Goal: Task Accomplishment & Management: Complete application form

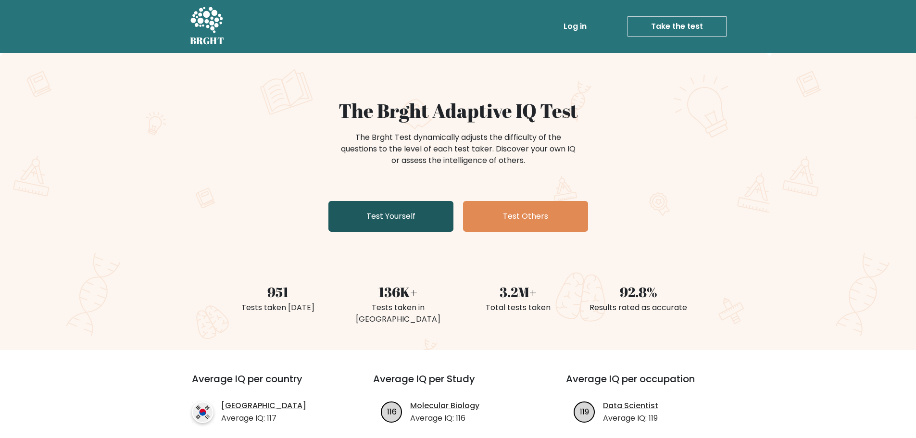
click at [395, 216] on link "Test Yourself" at bounding box center [390, 216] width 125 height 31
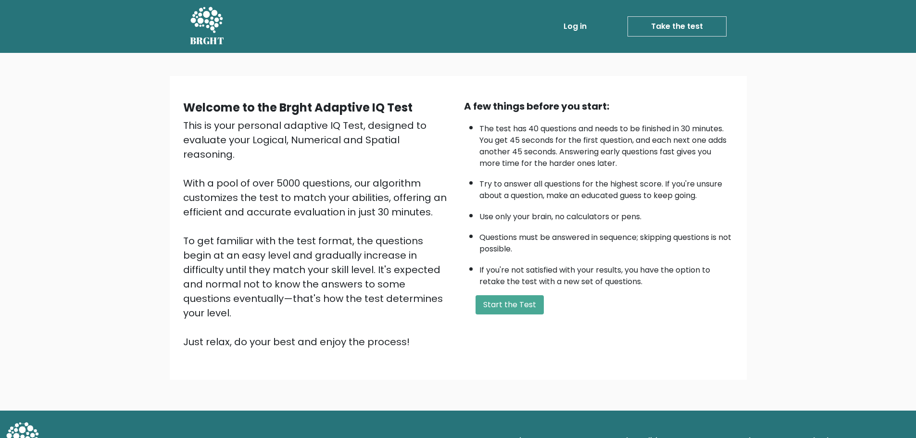
click at [522, 318] on div "A few things before you start: The test has 40 questions and needs to be finish…" at bounding box center [598, 224] width 281 height 250
click at [517, 297] on button "Start the Test" at bounding box center [509, 304] width 68 height 19
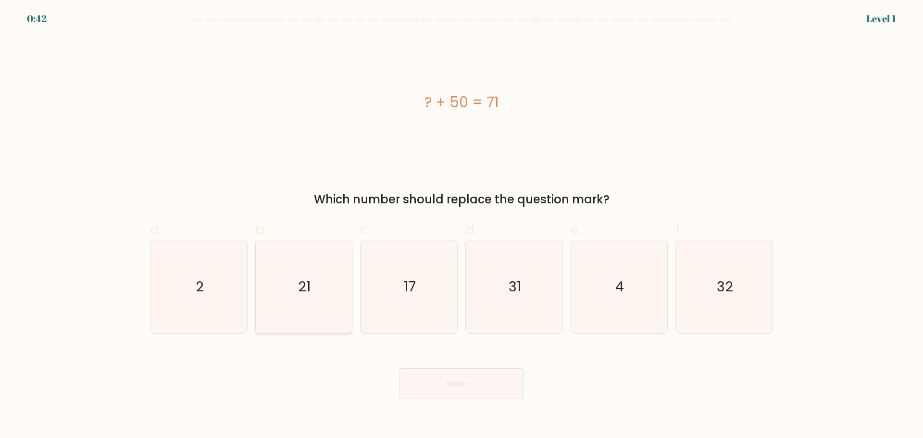
click at [325, 302] on icon "21" at bounding box center [303, 286] width 93 height 93
click at [461, 225] on input "b. 21" at bounding box center [461, 222] width 0 height 6
radio input "true"
click at [438, 385] on button "Next" at bounding box center [461, 383] width 125 height 31
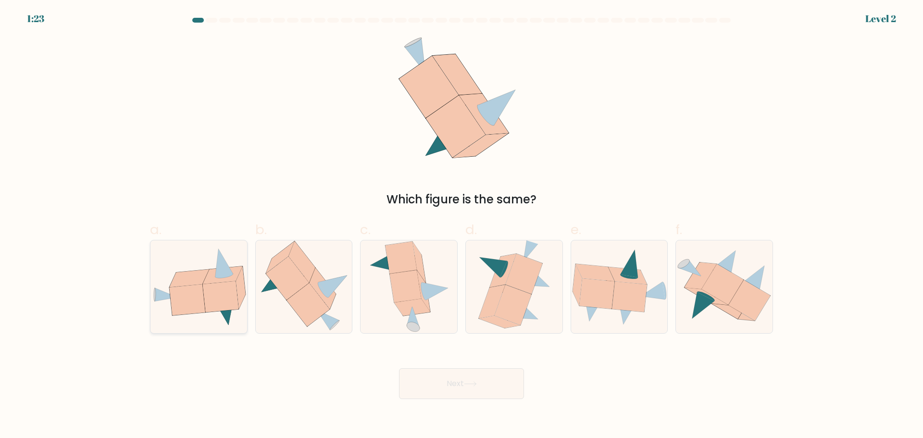
click at [200, 292] on icon at bounding box center [187, 299] width 36 height 31
click at [461, 225] on input "a." at bounding box center [461, 222] width 0 height 6
radio input "true"
click at [428, 387] on button "Next" at bounding box center [461, 383] width 125 height 31
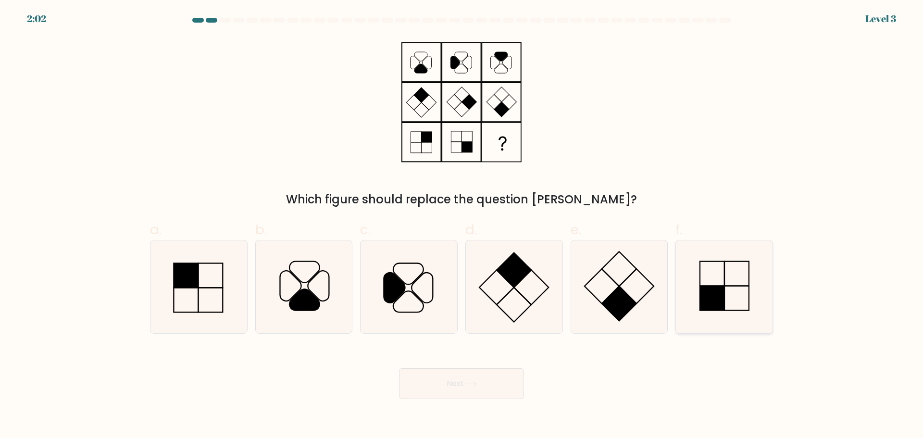
click at [717, 307] on rect at bounding box center [712, 298] width 25 height 25
click at [462, 225] on input "f." at bounding box center [461, 222] width 0 height 6
radio input "true"
click at [461, 385] on button "Next" at bounding box center [461, 383] width 125 height 31
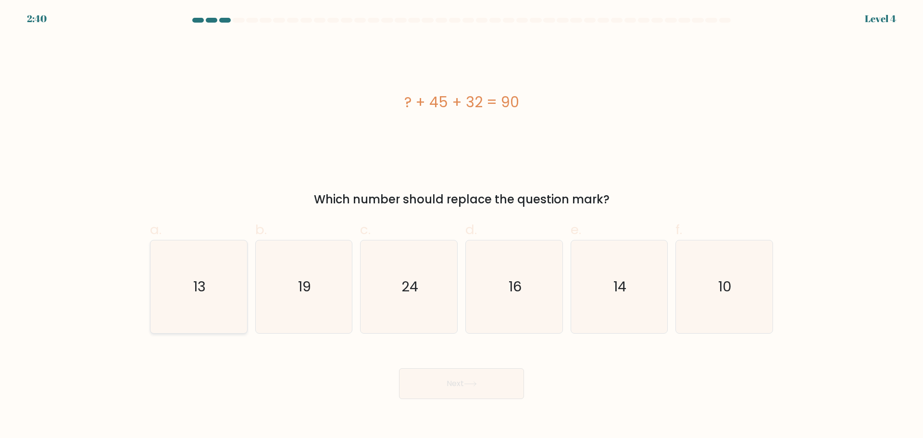
click at [224, 313] on icon "13" at bounding box center [198, 286] width 93 height 93
click at [461, 225] on input "a. 13" at bounding box center [461, 222] width 0 height 6
radio input "true"
click at [432, 374] on button "Next" at bounding box center [461, 383] width 125 height 31
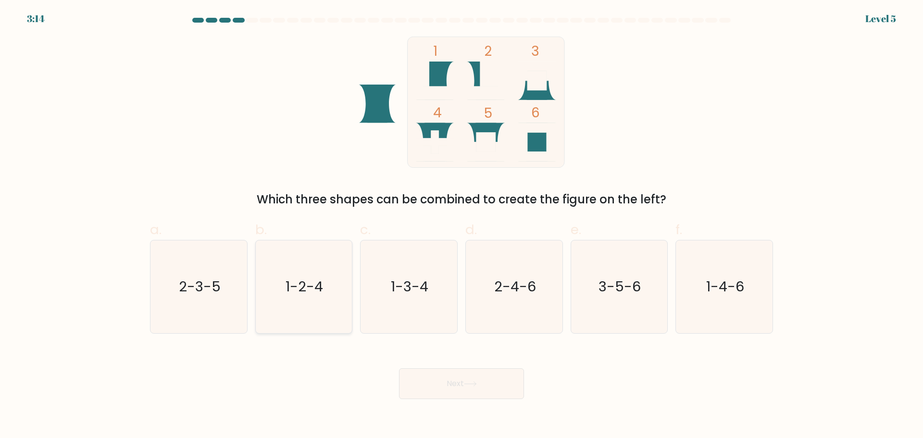
click at [320, 300] on icon "1-2-4" at bounding box center [303, 286] width 93 height 93
click at [461, 225] on input "b. 1-2-4" at bounding box center [461, 222] width 0 height 6
radio input "true"
click at [606, 296] on text "3-5-6" at bounding box center [620, 286] width 42 height 19
click at [462, 225] on input "e. 3-5-6" at bounding box center [461, 222] width 0 height 6
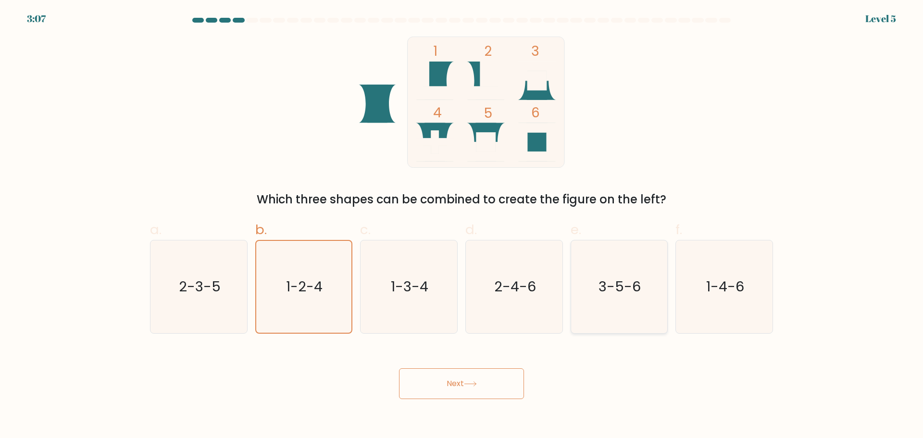
radio input "true"
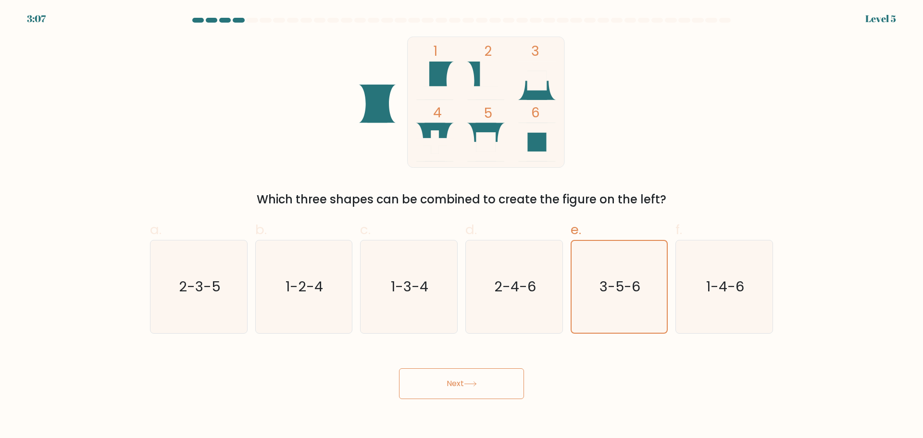
click at [489, 385] on button "Next" at bounding box center [461, 383] width 125 height 31
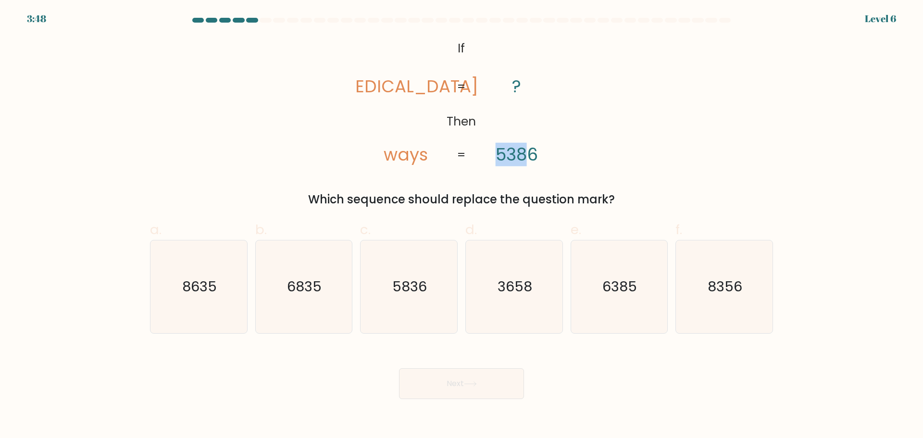
drag, startPoint x: 528, startPoint y: 152, endPoint x: 498, endPoint y: 147, distance: 30.7
click at [498, 147] on tspan "5386" at bounding box center [517, 155] width 42 height 24
click at [503, 147] on tspan "5386" at bounding box center [517, 155] width 42 height 24
click at [740, 302] on icon "8356" at bounding box center [724, 286] width 93 height 93
click at [462, 225] on input "f. 8356" at bounding box center [461, 222] width 0 height 6
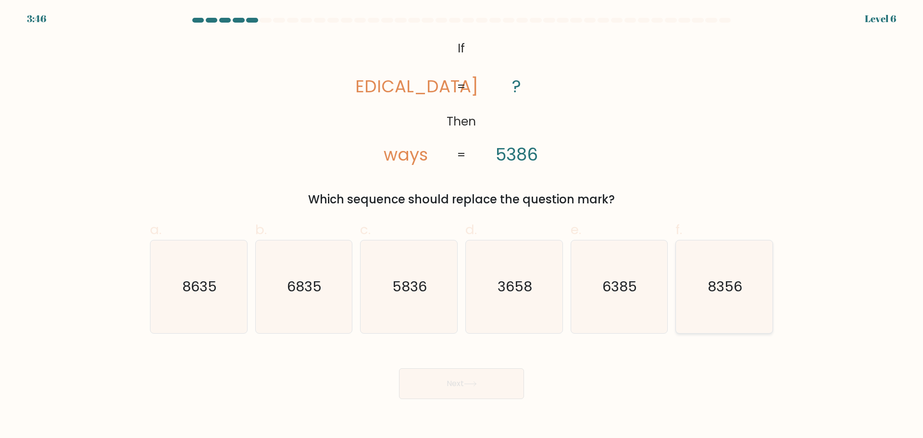
radio input "true"
click at [512, 385] on button "Next" at bounding box center [461, 383] width 125 height 31
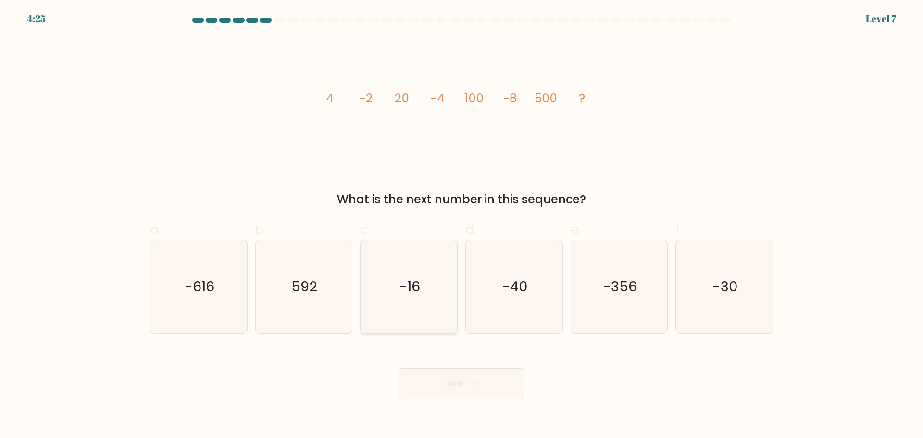
click at [411, 300] on icon "-16" at bounding box center [408, 286] width 93 height 93
click at [461, 225] on input "c. -16" at bounding box center [461, 222] width 0 height 6
radio input "true"
click at [422, 380] on button "Next" at bounding box center [461, 383] width 125 height 31
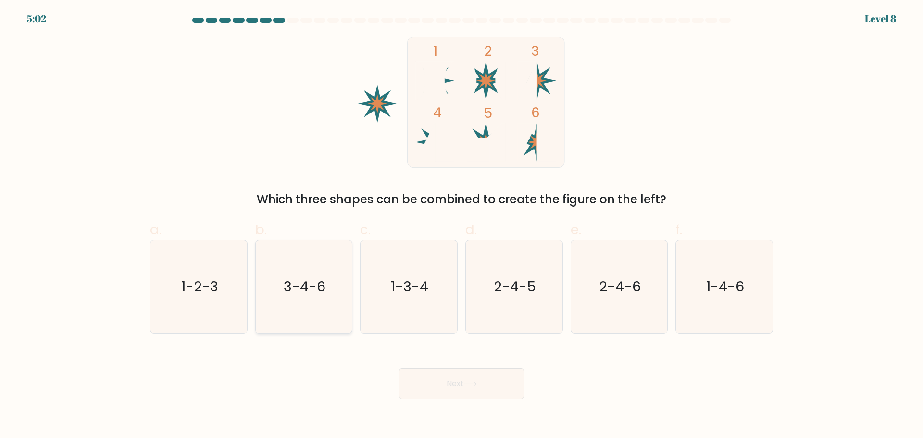
click at [275, 305] on icon "3-4-6" at bounding box center [303, 286] width 93 height 93
click at [461, 225] on input "b. 3-4-6" at bounding box center [461, 222] width 0 height 6
radio input "true"
click at [421, 376] on button "Next" at bounding box center [461, 383] width 125 height 31
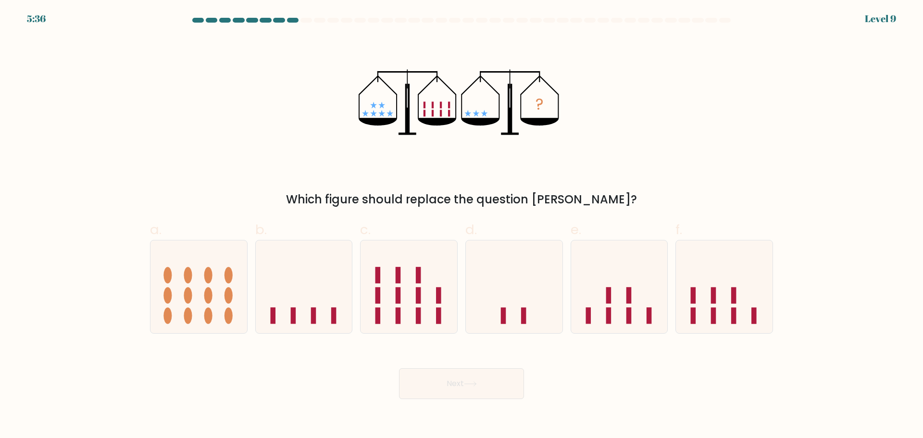
drag, startPoint x: 296, startPoint y: 292, endPoint x: 480, endPoint y: 383, distance: 205.9
click at [297, 295] on icon at bounding box center [304, 287] width 97 height 80
click at [461, 225] on input "b." at bounding box center [461, 222] width 0 height 6
radio input "true"
click at [482, 387] on button "Next" at bounding box center [461, 383] width 125 height 31
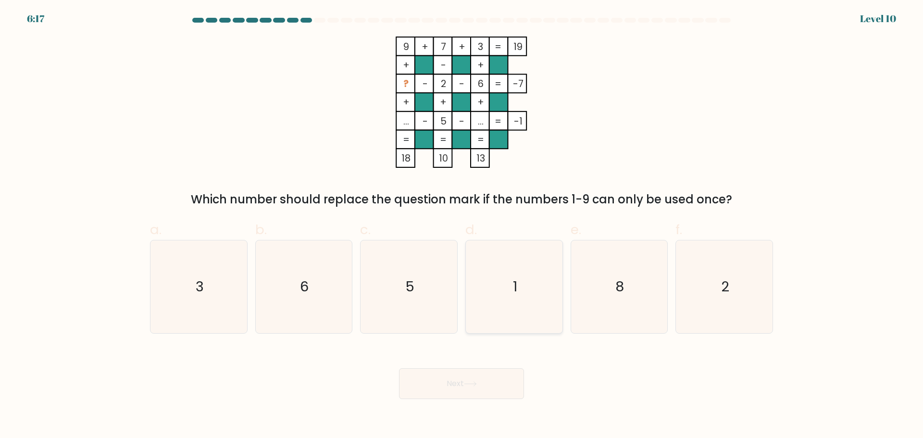
click at [502, 303] on icon "1" at bounding box center [514, 286] width 93 height 93
click at [462, 225] on input "d. 1" at bounding box center [461, 222] width 0 height 6
radio input "true"
click at [468, 386] on button "Next" at bounding box center [461, 383] width 125 height 31
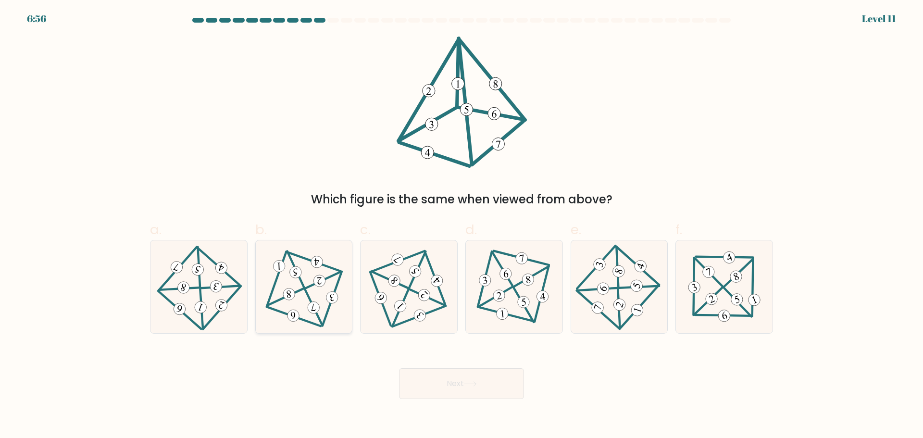
click at [326, 276] on icon at bounding box center [304, 286] width 76 height 74
click at [461, 225] on input "b." at bounding box center [461, 222] width 0 height 6
radio input "true"
click at [428, 283] on icon at bounding box center [409, 286] width 76 height 74
click at [461, 225] on input "c." at bounding box center [461, 222] width 0 height 6
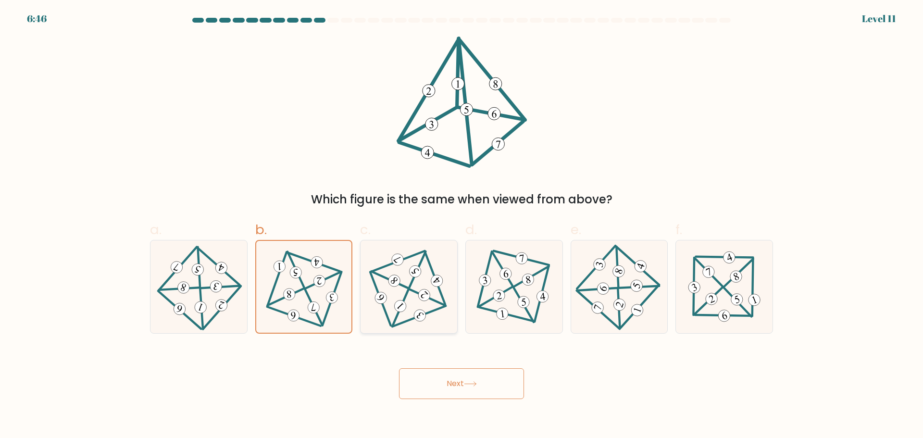
radio input "true"
click at [438, 385] on button "Next" at bounding box center [461, 383] width 125 height 31
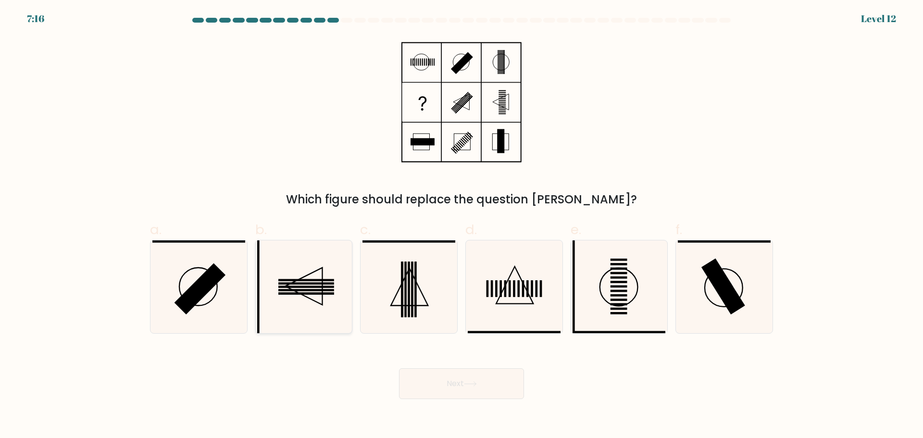
click at [328, 305] on icon at bounding box center [303, 286] width 93 height 93
click at [461, 225] on input "b." at bounding box center [461, 222] width 0 height 6
radio input "true"
click at [463, 386] on button "Next" at bounding box center [461, 383] width 125 height 31
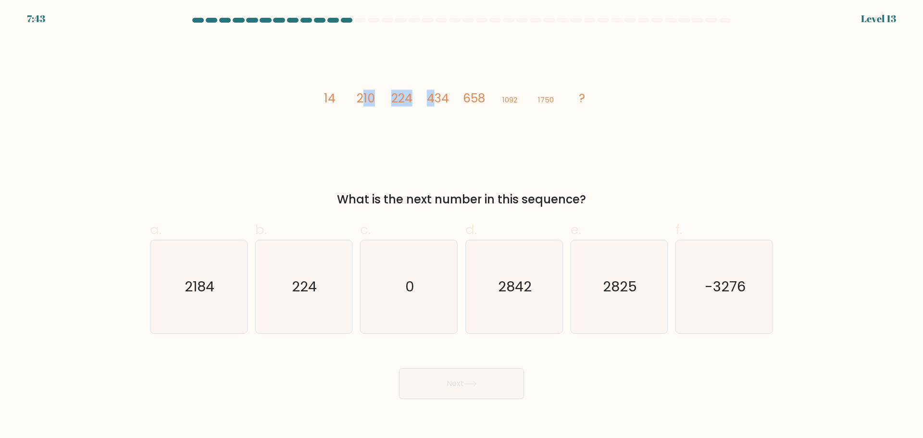
drag, startPoint x: 363, startPoint y: 108, endPoint x: 436, endPoint y: 101, distance: 73.4
click at [436, 101] on icon "image/svg+xml 14 210 224 434 658 1092 1750 ?" at bounding box center [461, 102] width 288 height 131
click at [434, 101] on tspan "434" at bounding box center [438, 98] width 22 height 17
drag, startPoint x: 423, startPoint y: 94, endPoint x: 460, endPoint y: 94, distance: 37.5
click at [460, 94] on icon "image/svg+xml 14 210 224 434 658 1092 1750 ?" at bounding box center [461, 102] width 288 height 131
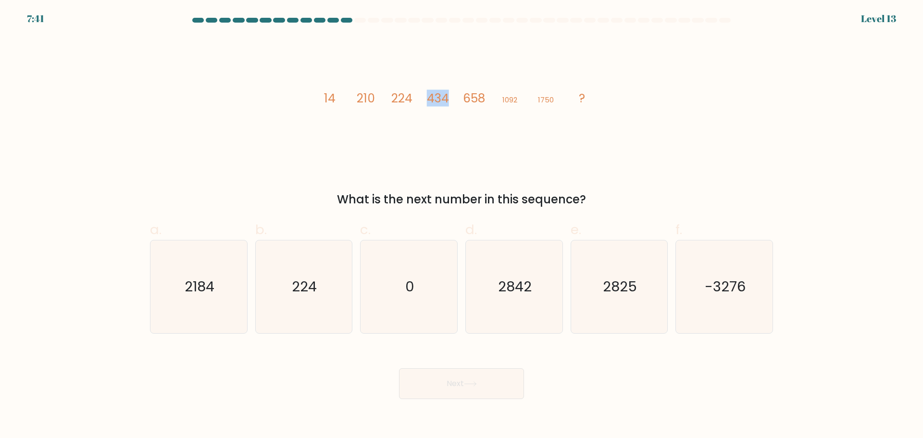
click at [460, 94] on icon "image/svg+xml 14 210 224 434 658 1092 1750 ?" at bounding box center [461, 102] width 288 height 131
drag, startPoint x: 321, startPoint y: 99, endPoint x: 379, endPoint y: 99, distance: 58.2
click at [379, 99] on icon "image/svg+xml 14 210 224 434 658 1092 1750 ?" at bounding box center [461, 102] width 288 height 131
click at [547, 315] on icon "2842" at bounding box center [514, 286] width 93 height 93
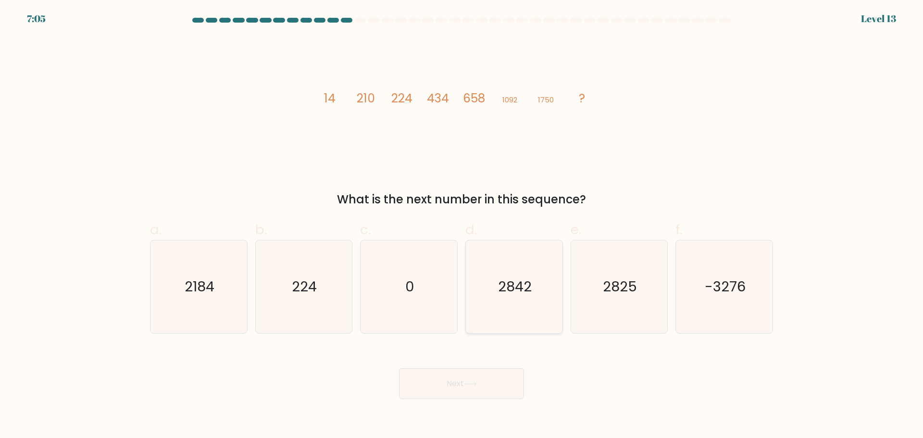
click at [462, 225] on input "d. 2842" at bounding box center [461, 222] width 0 height 6
radio input "true"
click at [496, 381] on button "Next" at bounding box center [461, 383] width 125 height 31
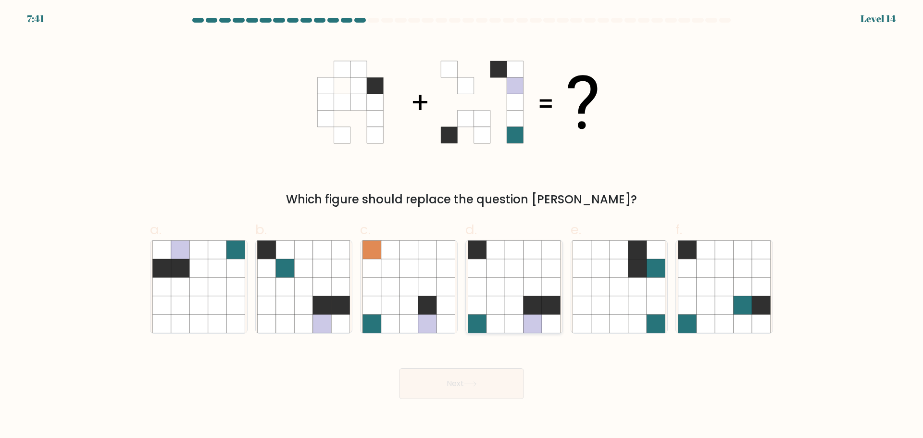
click at [532, 307] on icon at bounding box center [532, 305] width 18 height 18
click at [462, 225] on input "d." at bounding box center [461, 222] width 0 height 6
radio input "true"
click at [494, 388] on button "Next" at bounding box center [461, 383] width 125 height 31
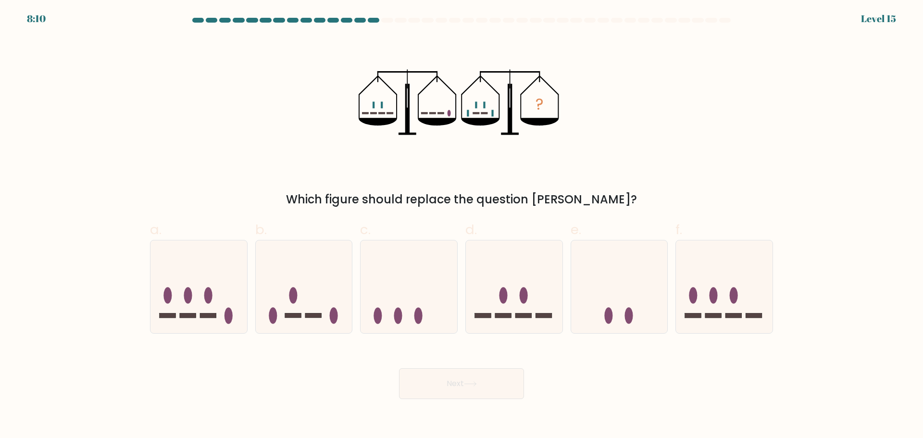
click at [602, 341] on form at bounding box center [461, 208] width 923 height 381
click at [585, 307] on icon at bounding box center [619, 287] width 97 height 80
click at [462, 225] on input "e." at bounding box center [461, 222] width 0 height 6
radio input "true"
click at [486, 385] on button "Next" at bounding box center [461, 383] width 125 height 31
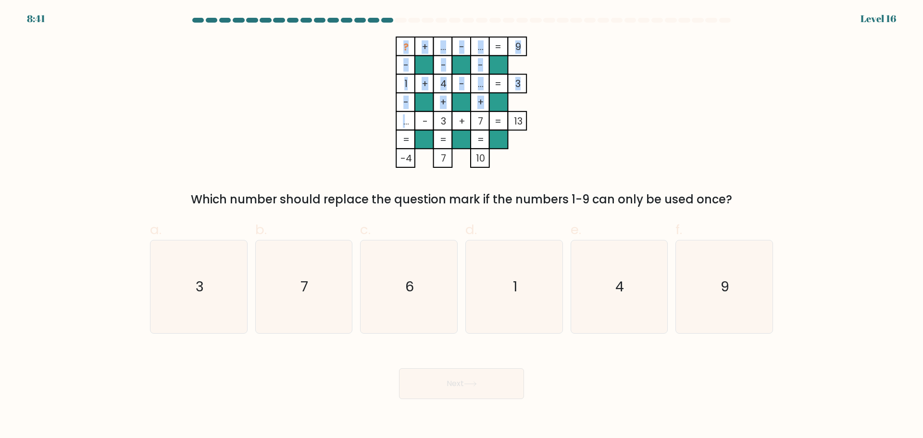
drag, startPoint x: 404, startPoint y: 118, endPoint x: 414, endPoint y: 119, distance: 9.7
click at [414, 119] on icon "? + ... - ... 9 - - - 1 + 4 - ... 3 - + + ... - 3 + 7 = 13 = = = = -4 7 10 =" at bounding box center [461, 102] width 288 height 131
click at [413, 118] on rect at bounding box center [405, 121] width 19 height 19
click at [423, 255] on icon "6" at bounding box center [408, 286] width 93 height 93
click at [461, 225] on input "c. 6" at bounding box center [461, 222] width 0 height 6
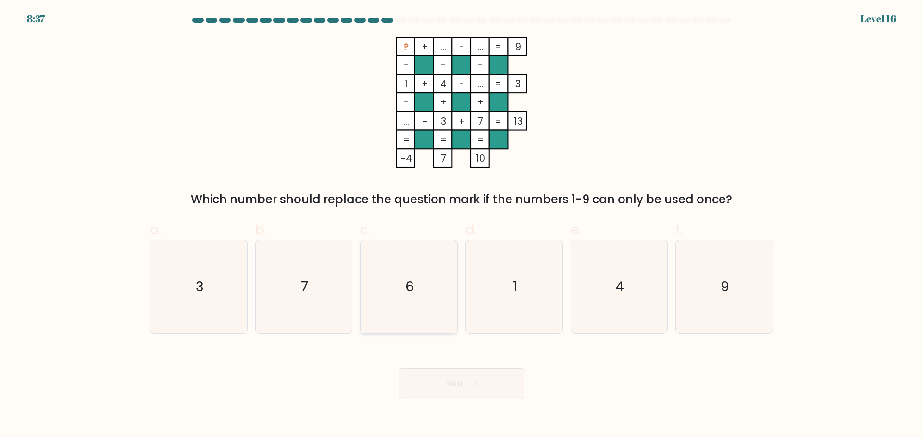
radio input "true"
click at [439, 378] on button "Next" at bounding box center [461, 383] width 125 height 31
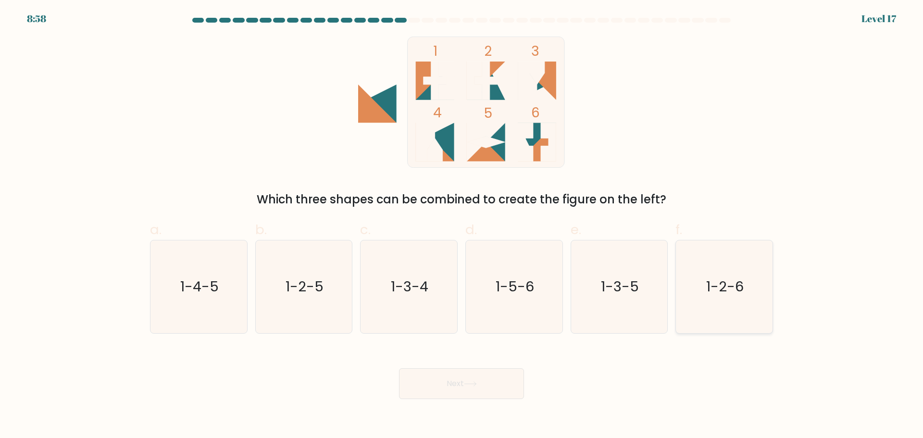
click at [730, 294] on text "1-2-6" at bounding box center [725, 286] width 37 height 19
click at [462, 225] on input "f. 1-2-6" at bounding box center [461, 222] width 0 height 6
radio input "true"
click at [470, 390] on button "Next" at bounding box center [461, 383] width 125 height 31
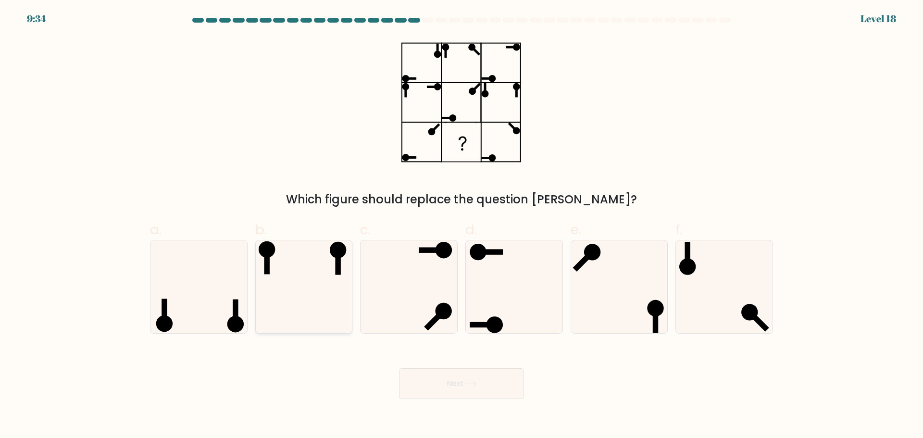
click at [296, 298] on icon at bounding box center [303, 286] width 93 height 93
click at [461, 225] on input "b." at bounding box center [461, 222] width 0 height 6
radio input "true"
click at [458, 382] on button "Next" at bounding box center [461, 383] width 125 height 31
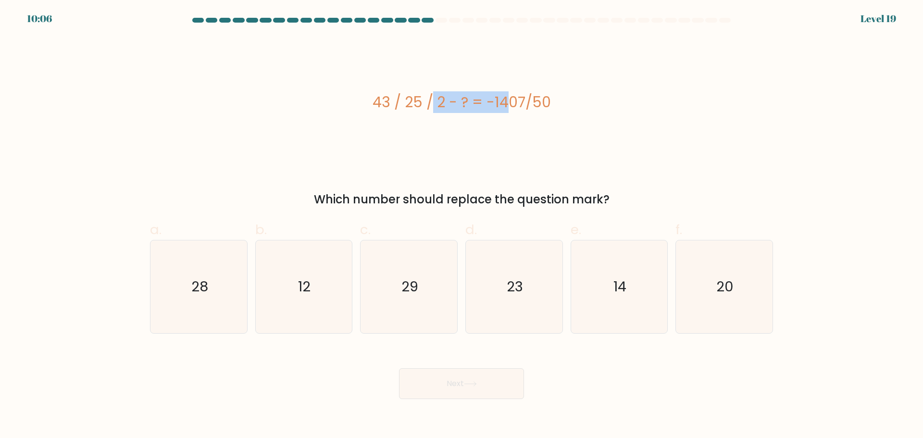
drag, startPoint x: 375, startPoint y: 102, endPoint x: 450, endPoint y: 92, distance: 75.7
click at [450, 92] on div "43 / 25 / 2 - ? = -1407/50" at bounding box center [461, 102] width 623 height 22
drag, startPoint x: 491, startPoint y: 99, endPoint x: 524, endPoint y: 96, distance: 33.3
click at [524, 96] on div "43 / 25 / 2 - ? = -1407/50" at bounding box center [461, 102] width 623 height 22
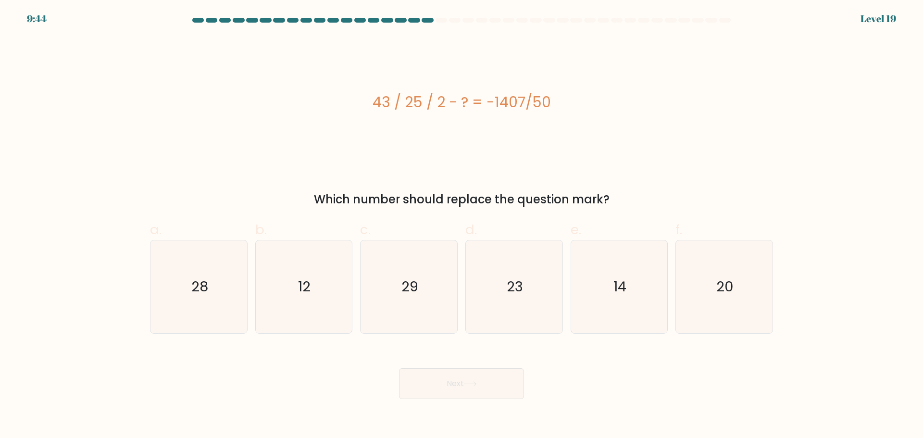
click at [512, 93] on div "43 / 25 / 2 - ? = -1407/50" at bounding box center [461, 102] width 623 height 22
click at [419, 306] on icon "29" at bounding box center [408, 286] width 93 height 93
click at [461, 225] on input "c. 29" at bounding box center [461, 222] width 0 height 6
radio input "true"
click at [459, 384] on button "Next" at bounding box center [461, 383] width 125 height 31
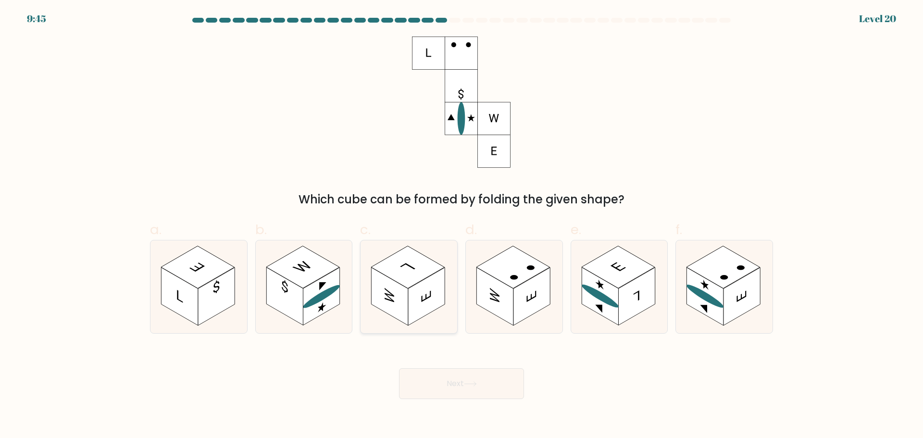
click at [409, 316] on rect at bounding box center [426, 296] width 37 height 58
click at [461, 225] on input "c." at bounding box center [461, 222] width 0 height 6
radio input "true"
click at [522, 305] on rect at bounding box center [531, 296] width 37 height 58
click at [462, 225] on input "d." at bounding box center [461, 222] width 0 height 6
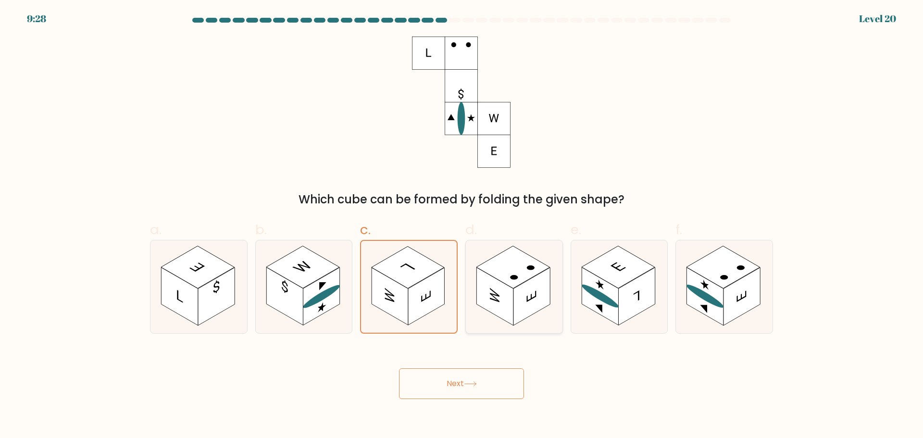
radio input "true"
click at [503, 382] on button "Next" at bounding box center [461, 383] width 125 height 31
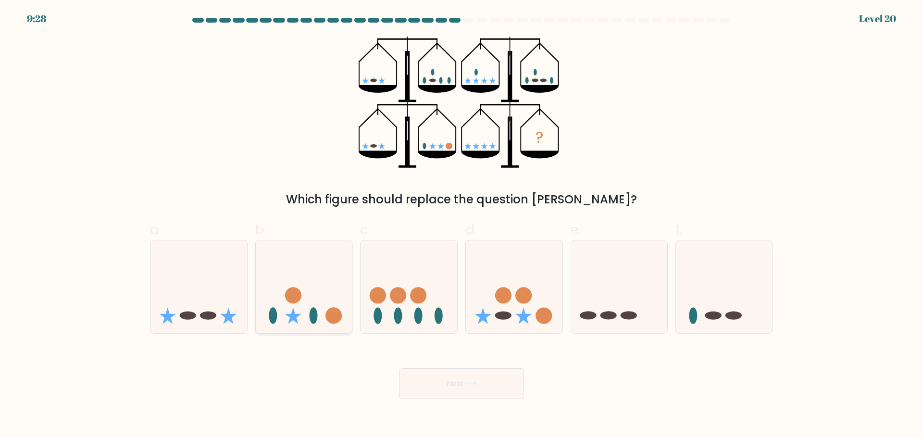
click at [320, 297] on icon at bounding box center [304, 287] width 97 height 80
click at [461, 225] on input "b." at bounding box center [461, 222] width 0 height 6
radio input "true"
click at [414, 377] on button "Next" at bounding box center [461, 383] width 125 height 31
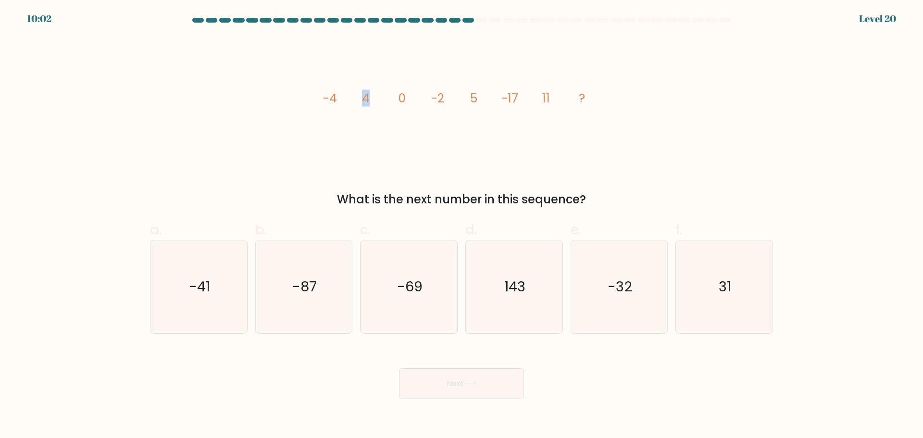
drag, startPoint x: 363, startPoint y: 97, endPoint x: 420, endPoint y: 93, distance: 56.8
click at [370, 97] on icon "image/svg+xml -4 4 0 -2 5 -17 11 ?" at bounding box center [461, 102] width 288 height 131
drag, startPoint x: 433, startPoint y: 95, endPoint x: 448, endPoint y: 95, distance: 15.4
click at [448, 95] on icon "image/svg+xml -4 4 0 -2 5 -17 11 ?" at bounding box center [461, 102] width 288 height 131
drag, startPoint x: 512, startPoint y: 98, endPoint x: 518, endPoint y: 97, distance: 5.8
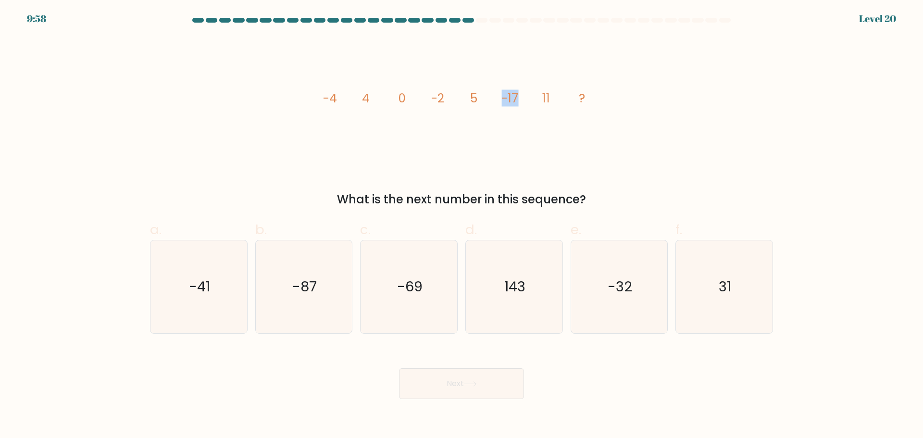
click at [518, 97] on tspan "-17" at bounding box center [510, 98] width 17 height 17
drag, startPoint x: 518, startPoint y: 97, endPoint x: 507, endPoint y: 75, distance: 24.3
click at [519, 96] on icon "image/svg+xml -4 4 0 -2 5 -17 11 ?" at bounding box center [461, 102] width 288 height 131
drag, startPoint x: 158, startPoint y: 299, endPoint x: 168, endPoint y: 300, distance: 10.1
click at [159, 299] on icon "-41" at bounding box center [198, 286] width 93 height 93
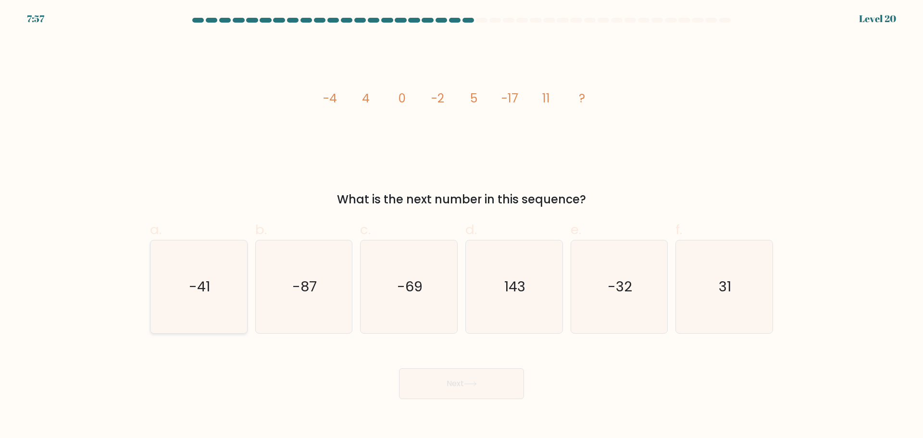
click at [461, 225] on input "a. -41" at bounding box center [461, 222] width 0 height 6
radio input "true"
click at [456, 382] on button "Next" at bounding box center [461, 383] width 125 height 31
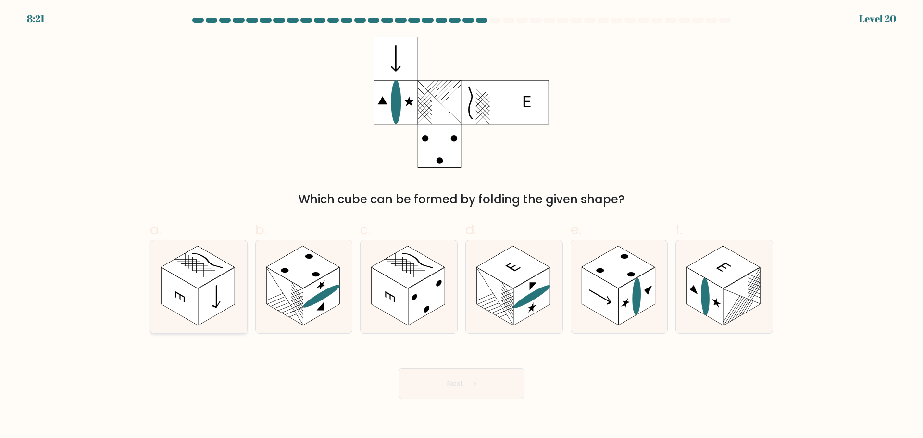
click at [203, 311] on rect at bounding box center [216, 296] width 37 height 58
click at [461, 225] on input "a." at bounding box center [461, 222] width 0 height 6
radio input "true"
click at [450, 388] on button "Next" at bounding box center [461, 383] width 125 height 31
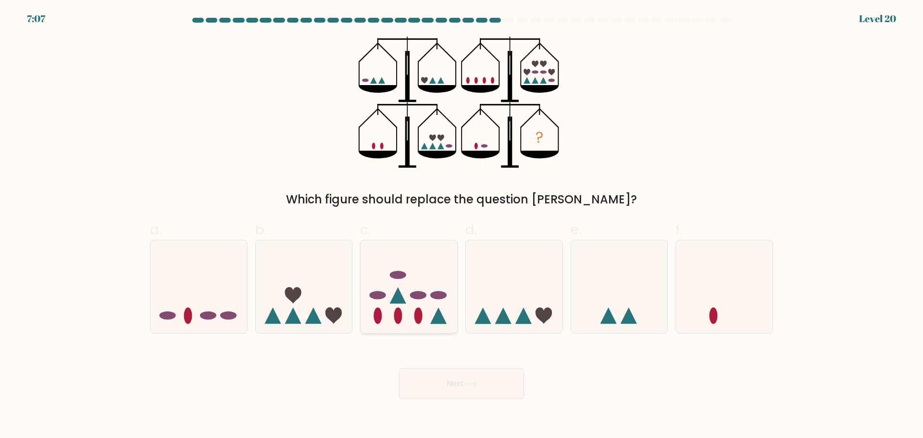
click at [430, 318] on icon at bounding box center [408, 287] width 97 height 80
click at [461, 225] on input "c." at bounding box center [461, 222] width 0 height 6
radio input "true"
click at [416, 304] on icon at bounding box center [409, 286] width 96 height 79
click at [461, 225] on input "c." at bounding box center [461, 222] width 0 height 6
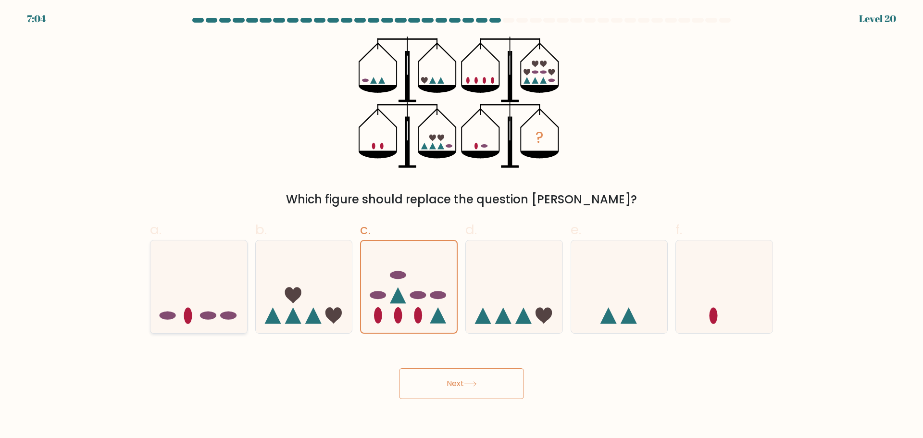
click at [199, 295] on icon at bounding box center [198, 287] width 97 height 80
click at [461, 225] on input "a." at bounding box center [461, 222] width 0 height 6
radio input "true"
click at [282, 314] on icon at bounding box center [304, 287] width 97 height 80
click at [461, 225] on input "b." at bounding box center [461, 222] width 0 height 6
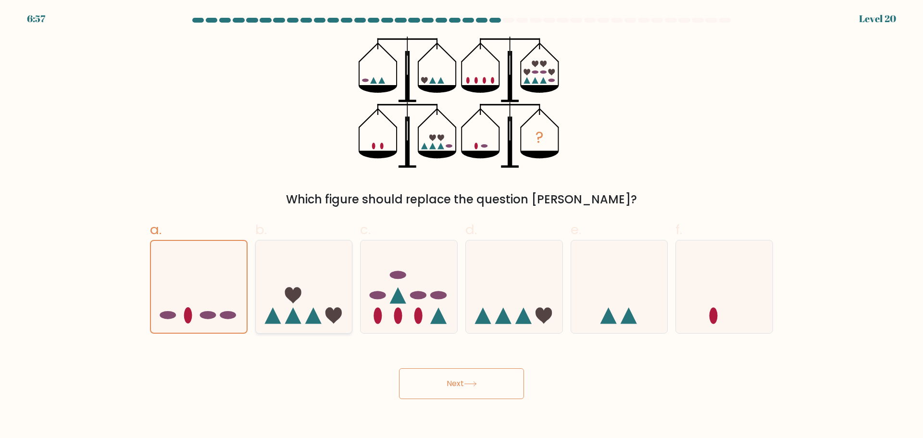
radio input "true"
click at [435, 384] on button "Next" at bounding box center [461, 383] width 125 height 31
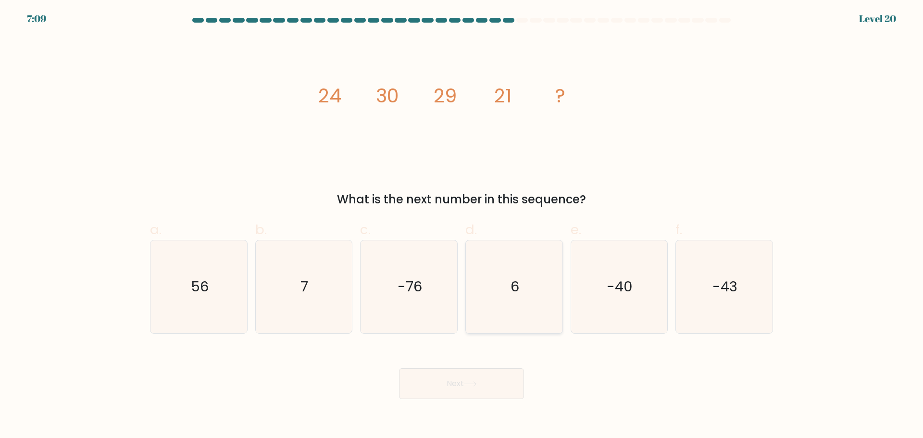
click at [524, 287] on icon "6" at bounding box center [514, 286] width 93 height 93
click at [462, 225] on input "d. 6" at bounding box center [461, 222] width 0 height 6
radio input "true"
click at [470, 391] on button "Next" at bounding box center [461, 383] width 125 height 31
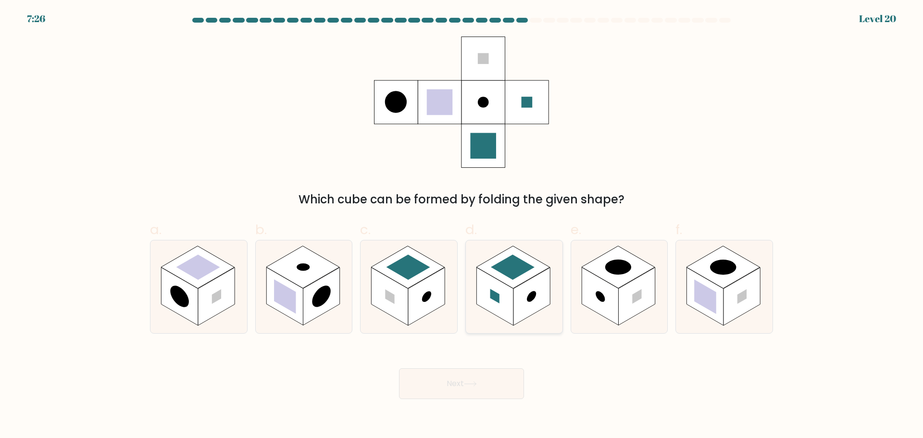
click at [534, 305] on rect at bounding box center [531, 296] width 37 height 58
click at [462, 225] on input "d." at bounding box center [461, 222] width 0 height 6
radio input "true"
click at [486, 385] on button "Next" at bounding box center [461, 383] width 125 height 31
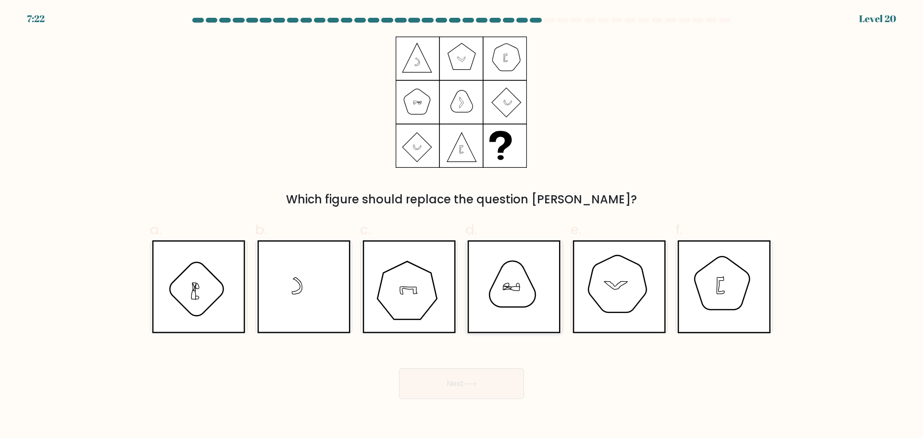
click at [522, 291] on icon at bounding box center [513, 286] width 93 height 93
click at [462, 225] on input "d." at bounding box center [461, 222] width 0 height 6
radio input "true"
click at [195, 288] on icon at bounding box center [194, 287] width 3 height 8
click at [461, 225] on input "a." at bounding box center [461, 222] width 0 height 6
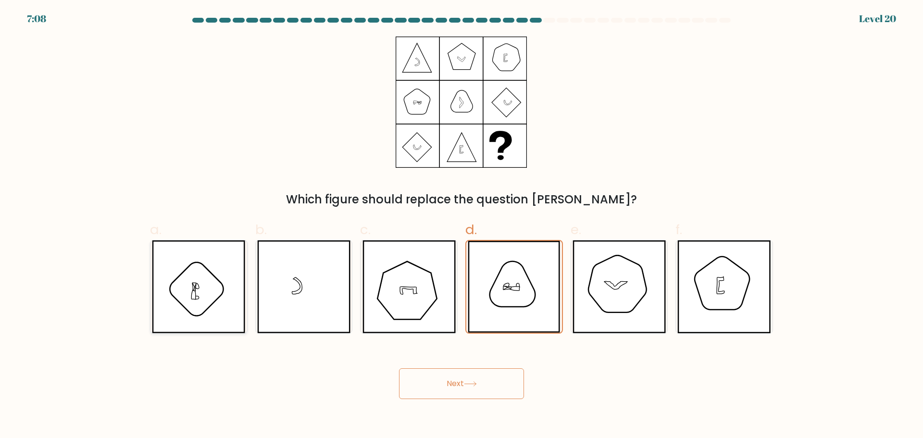
radio input "true"
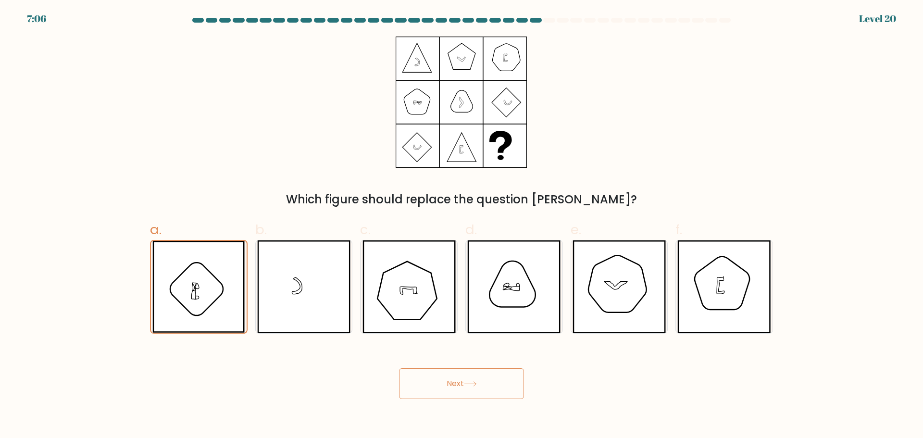
click at [459, 387] on button "Next" at bounding box center [461, 383] width 125 height 31
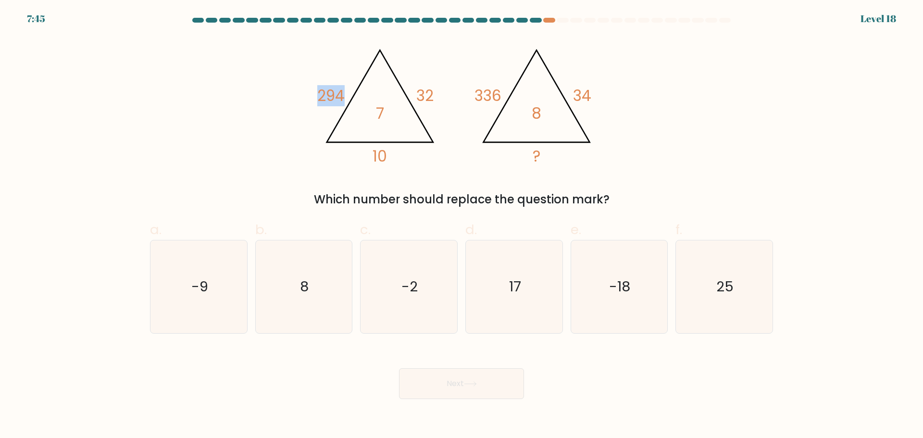
drag, startPoint x: 322, startPoint y: 105, endPoint x: 408, endPoint y: 95, distance: 86.6
click at [404, 96] on icon "@import url('[URL][DOMAIN_NAME]); 294 32 10 7 @import url('[URL][DOMAIN_NAME]);…" at bounding box center [461, 102] width 288 height 131
click at [412, 93] on icon "@import url('[URL][DOMAIN_NAME]); 294 32 10 7 @import url('[URL][DOMAIN_NAME]);…" at bounding box center [461, 102] width 288 height 131
drag, startPoint x: 415, startPoint y: 97, endPoint x: 440, endPoint y: 97, distance: 24.5
click at [440, 97] on icon "@import url('[URL][DOMAIN_NAME]); 294 32 10 7 @import url('[URL][DOMAIN_NAME]);…" at bounding box center [461, 102] width 288 height 131
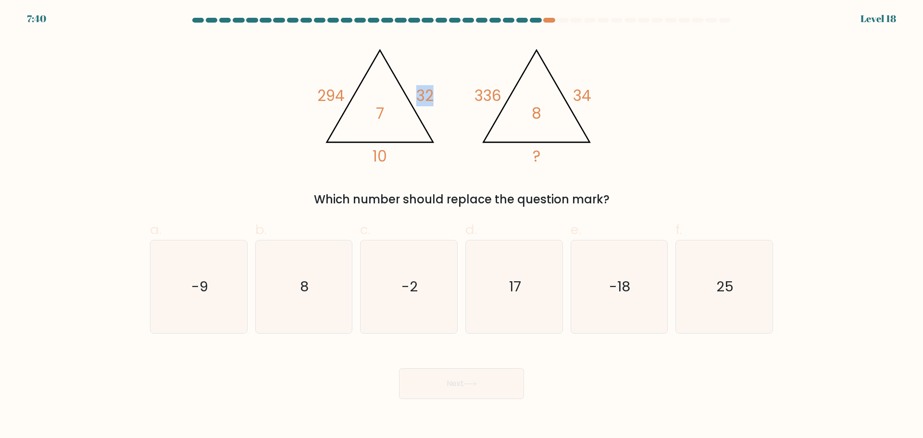
click at [440, 97] on icon "@import url('[URL][DOMAIN_NAME]); 294 32 10 7 @import url('[URL][DOMAIN_NAME]);…" at bounding box center [461, 102] width 288 height 131
drag, startPoint x: 574, startPoint y: 95, endPoint x: 601, endPoint y: 95, distance: 26.4
click at [601, 95] on icon "@import url('[URL][DOMAIN_NAME]); 294 32 10 7 @import url('[URL][DOMAIN_NAME]);…" at bounding box center [461, 102] width 288 height 131
click at [305, 295] on text "8" at bounding box center [304, 286] width 9 height 19
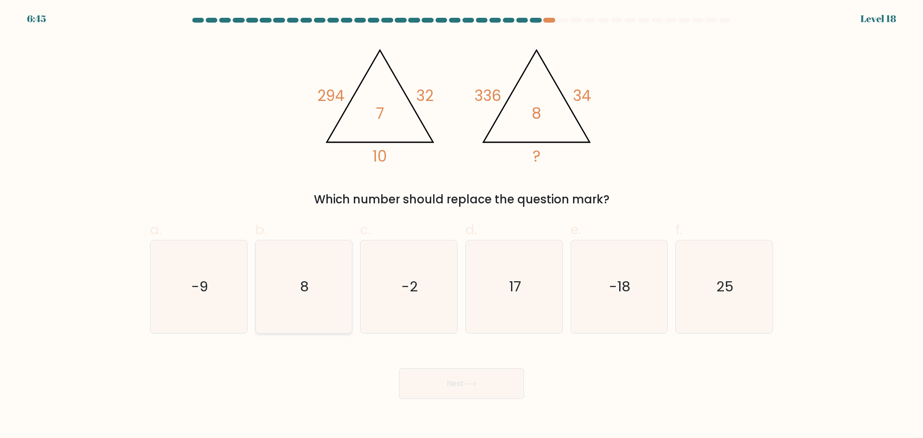
click at [461, 225] on input "b. 8" at bounding box center [461, 222] width 0 height 6
radio input "true"
click at [455, 385] on button "Next" at bounding box center [461, 383] width 125 height 31
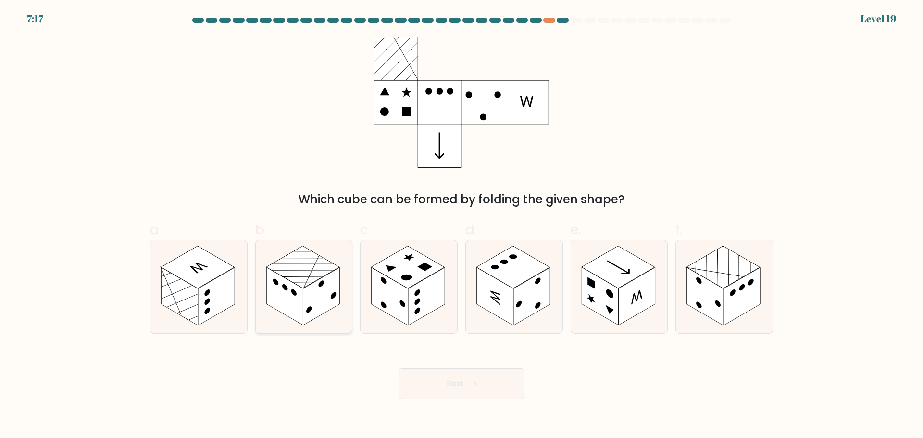
click at [316, 315] on rect at bounding box center [321, 296] width 37 height 58
click at [461, 225] on input "b." at bounding box center [461, 222] width 0 height 6
radio input "true"
click at [205, 303] on circle at bounding box center [207, 301] width 6 height 9
click at [461, 225] on input "a." at bounding box center [461, 222] width 0 height 6
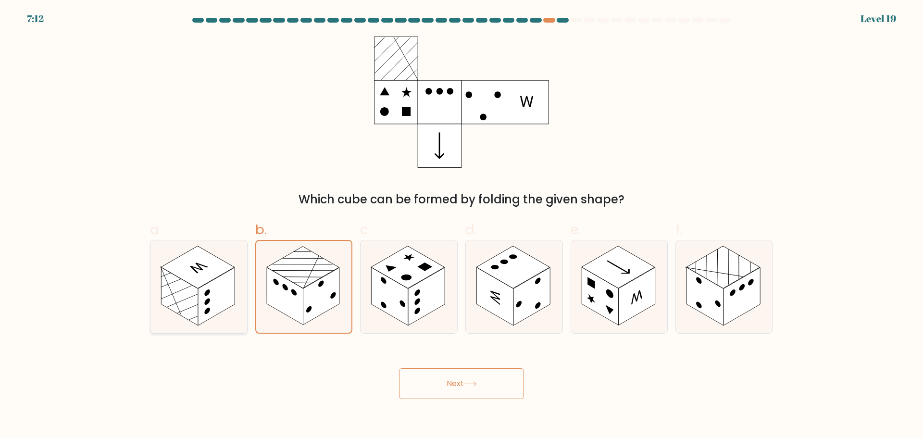
radio input "true"
click at [411, 285] on rect at bounding box center [408, 267] width 74 height 42
click at [461, 225] on input "c." at bounding box center [461, 222] width 0 height 6
radio input "true"
click at [517, 297] on rect at bounding box center [531, 296] width 37 height 58
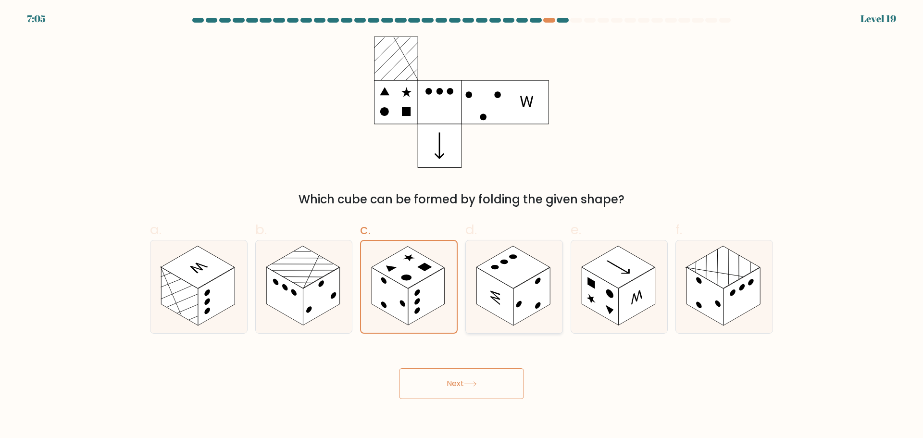
click at [462, 225] on input "d." at bounding box center [461, 222] width 0 height 6
radio input "true"
click at [627, 305] on rect at bounding box center [636, 296] width 37 height 58
click at [462, 225] on input "e." at bounding box center [461, 222] width 0 height 6
radio input "true"
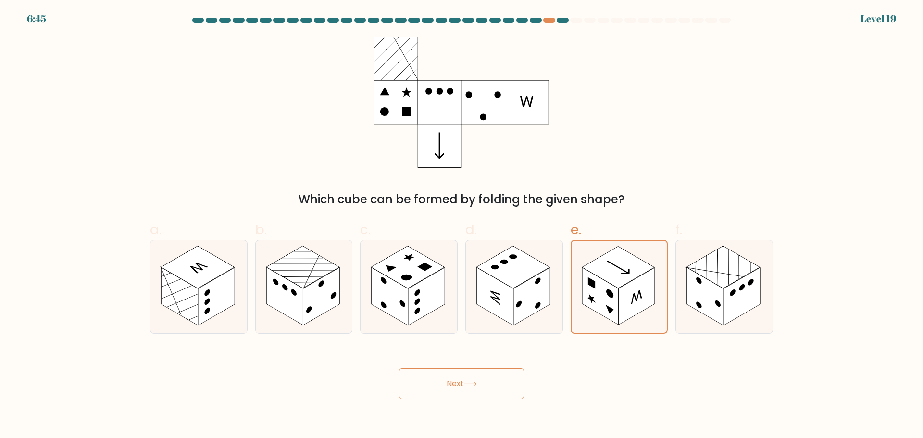
click at [477, 383] on icon at bounding box center [470, 383] width 13 height 5
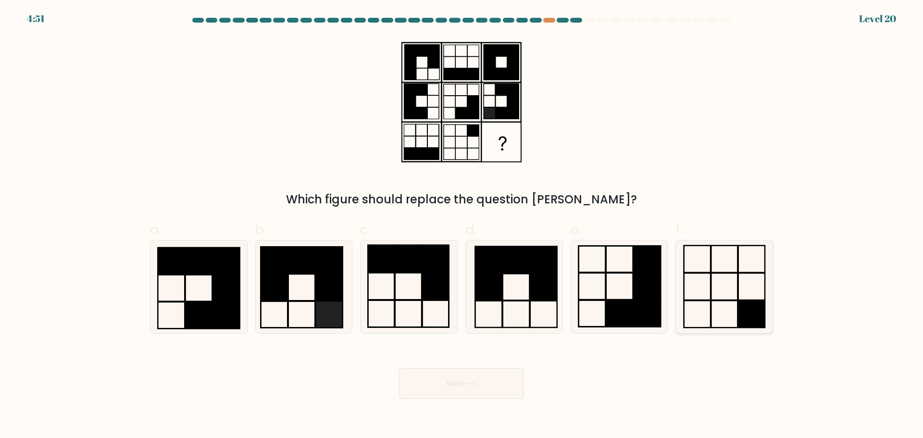
click at [719, 312] on icon at bounding box center [724, 286] width 93 height 93
click at [462, 225] on input "f." at bounding box center [461, 222] width 0 height 6
radio input "true"
click at [480, 387] on button "Next" at bounding box center [461, 383] width 125 height 31
